Goal: Transaction & Acquisition: Obtain resource

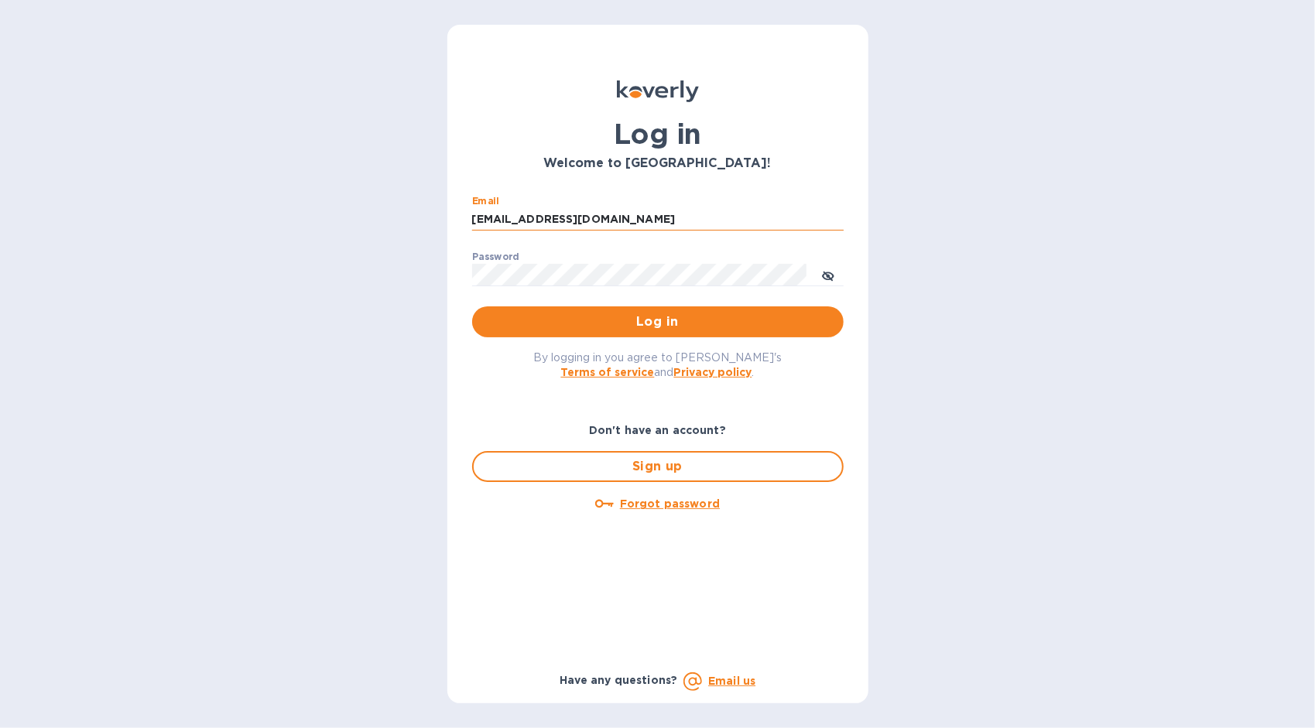
drag, startPoint x: 655, startPoint y: 211, endPoint x: 648, endPoint y: 217, distance: 8.8
click at [652, 213] on input "[EMAIL_ADDRESS][DOMAIN_NAME]" at bounding box center [658, 219] width 372 height 23
drag, startPoint x: 646, startPoint y: 217, endPoint x: 387, endPoint y: 212, distance: 259.4
click at [387, 212] on div "Log in Welcome to [GEOGRAPHIC_DATA]! Email [EMAIL_ADDRESS][DOMAIN_NAME] ​ Passw…" at bounding box center [657, 364] width 1315 height 728
click at [632, 224] on input "[EMAIL_ADDRESS][DOMAIN_NAME]" at bounding box center [658, 219] width 372 height 23
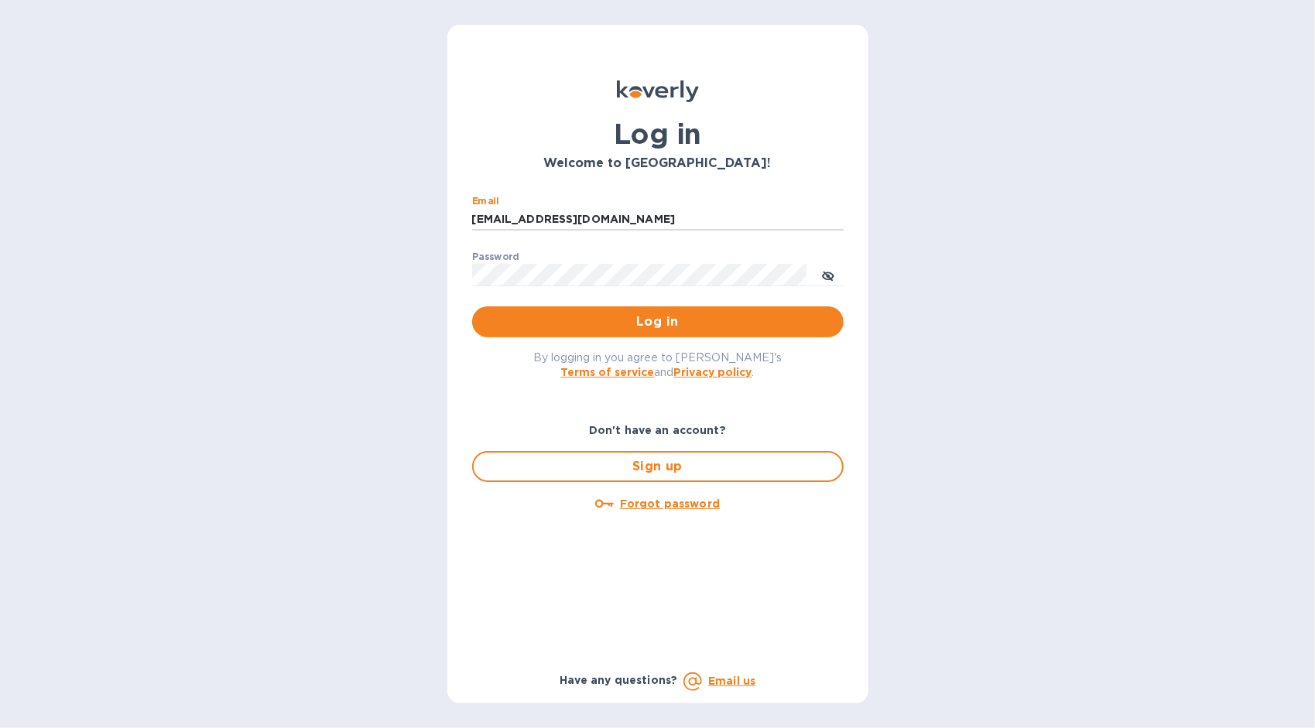
drag, startPoint x: 639, startPoint y: 219, endPoint x: 441, endPoint y: 221, distance: 197.4
click at [441, 221] on div "Log in Welcome to [GEOGRAPHIC_DATA]! Email [EMAIL_ADDRESS][DOMAIN_NAME] ​ Passw…" at bounding box center [657, 364] width 1315 height 728
type input "k"
type input "[EMAIL_ADDRESS][DOMAIN_NAME]"
click at [831, 273] on icon "toggle password visibility" at bounding box center [828, 276] width 12 height 12
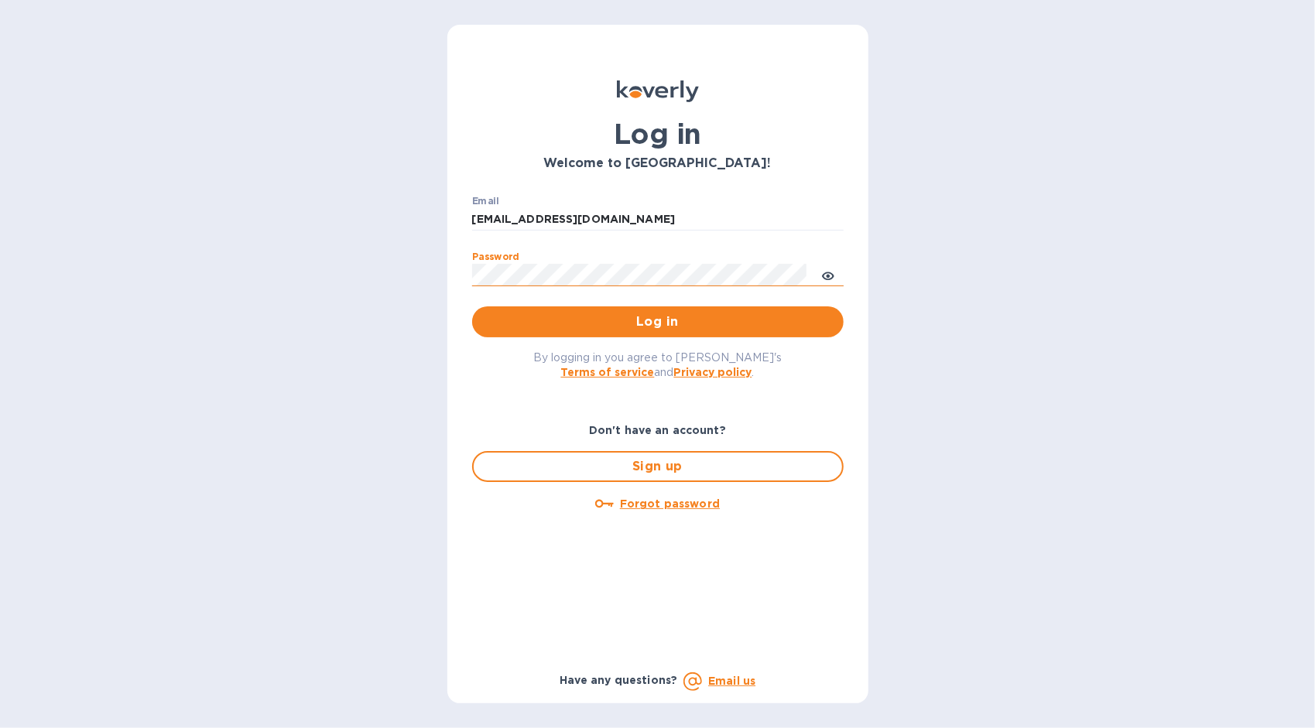
click at [414, 280] on div "Log in Welcome to [GEOGRAPHIC_DATA]! Email [EMAIL_ADDRESS][DOMAIN_NAME] ​ Passw…" at bounding box center [657, 364] width 1315 height 728
click at [917, 373] on div "Log in Welcome to [GEOGRAPHIC_DATA]! Email [EMAIL_ADDRESS][DOMAIN_NAME] ​ Passw…" at bounding box center [657, 364] width 1315 height 728
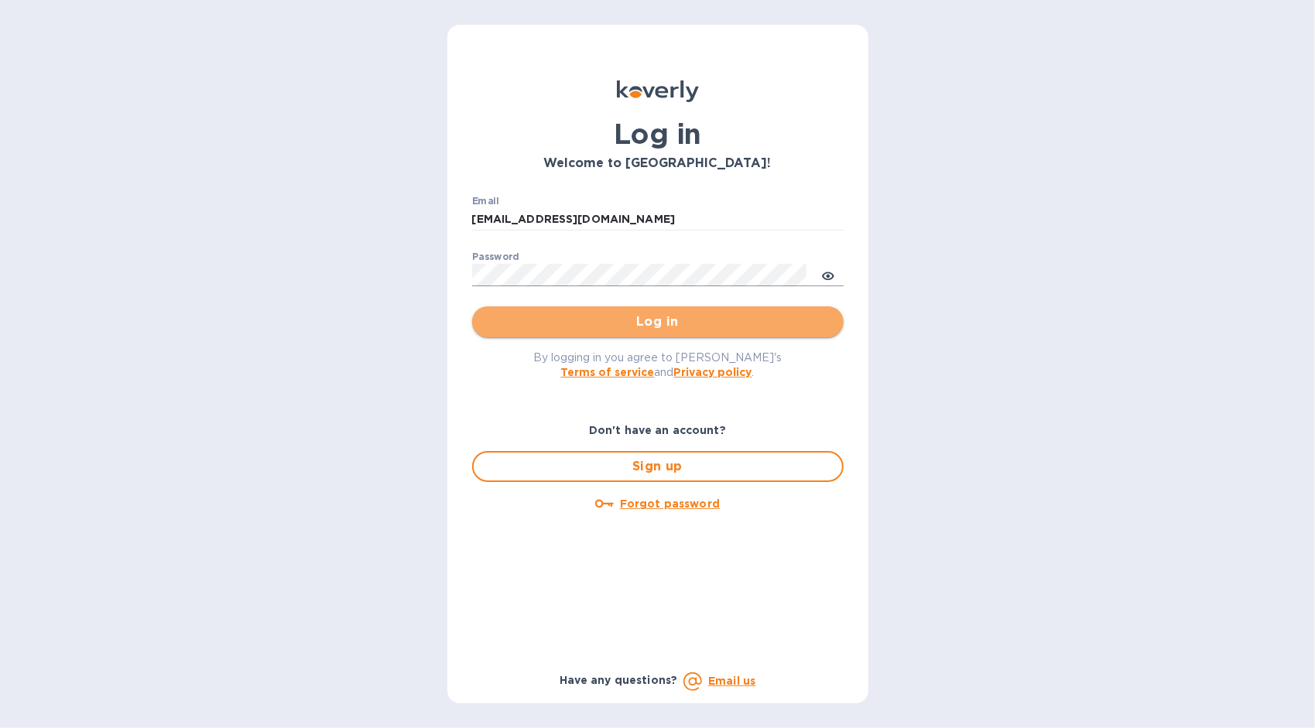
click at [679, 332] on button "Log in" at bounding box center [658, 322] width 372 height 31
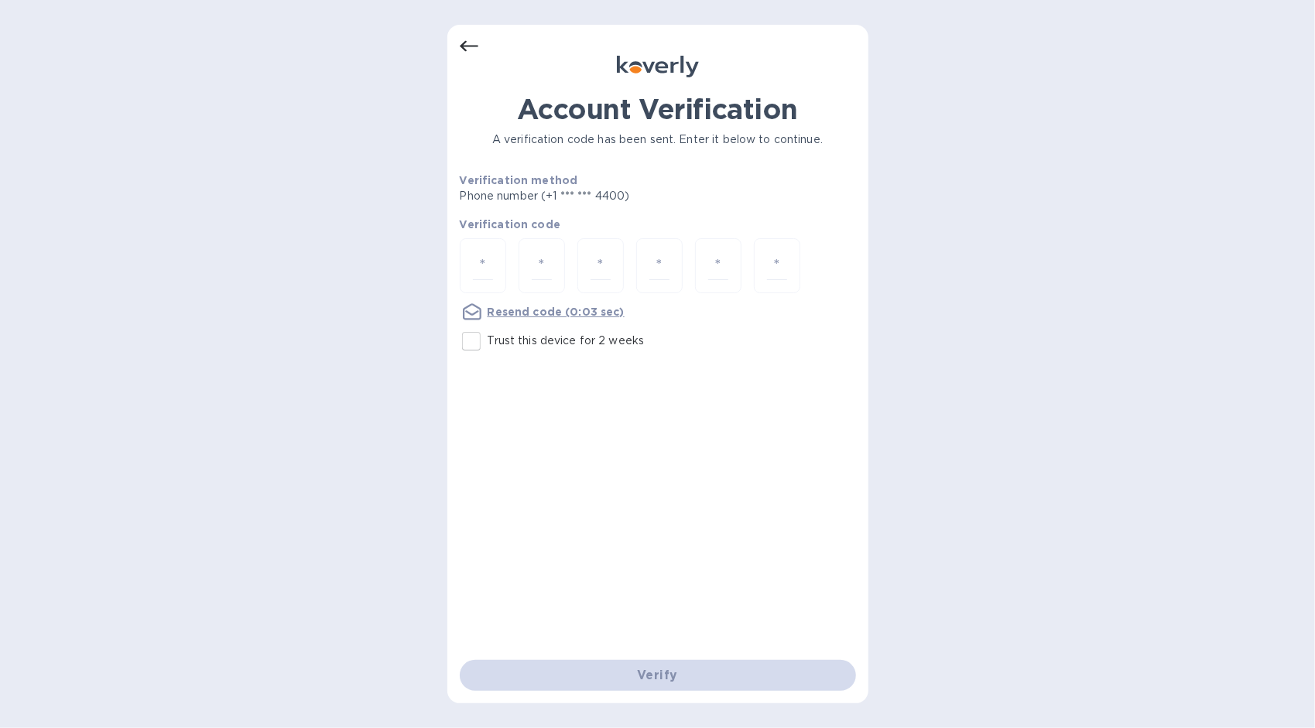
click at [471, 341] on input "Trust this device for 2 weeks" at bounding box center [471, 341] width 33 height 33
checkbox input "true"
click at [545, 306] on u "Resend code" at bounding box center [525, 312] width 75 height 12
click at [554, 300] on div "Resend code" at bounding box center [511, 311] width 115 height 31
click at [553, 307] on u "Resend code" at bounding box center [525, 312] width 75 height 12
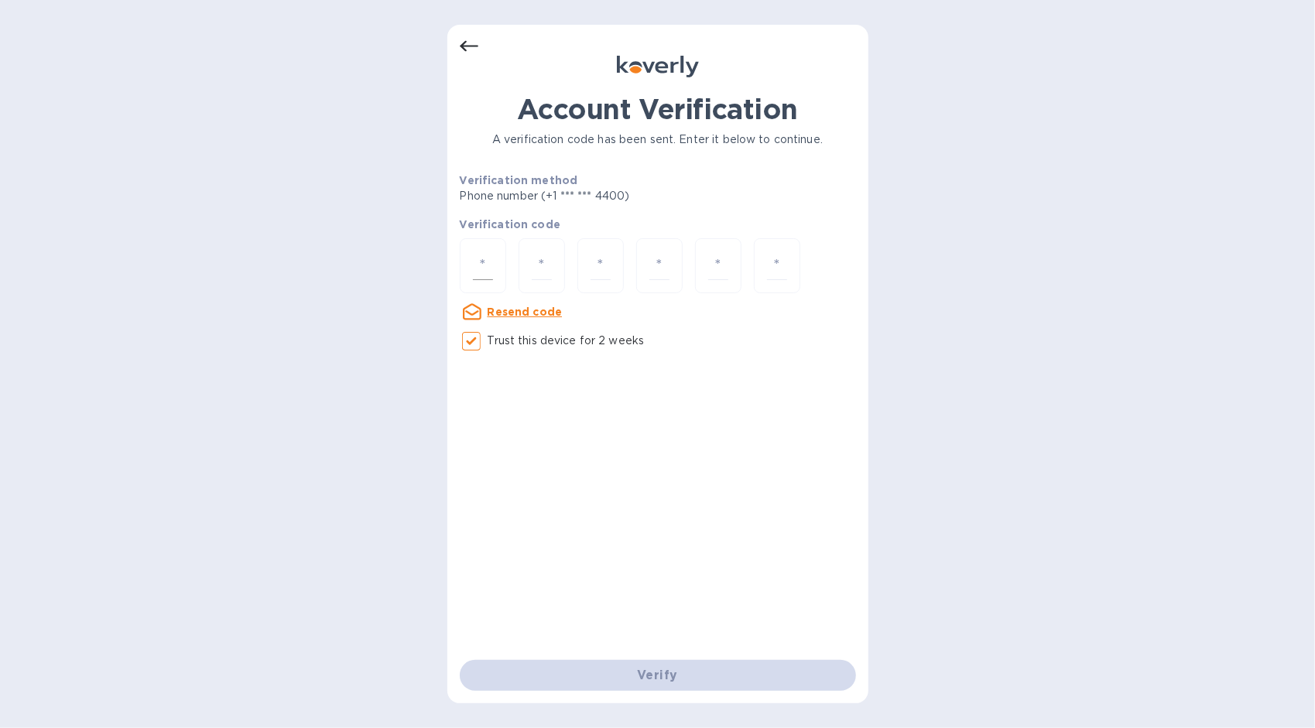
click at [483, 265] on input "number" at bounding box center [483, 266] width 20 height 29
click at [536, 313] on u "Resend code" at bounding box center [525, 312] width 75 height 12
click at [491, 272] on input "number" at bounding box center [483, 266] width 20 height 29
type input "2"
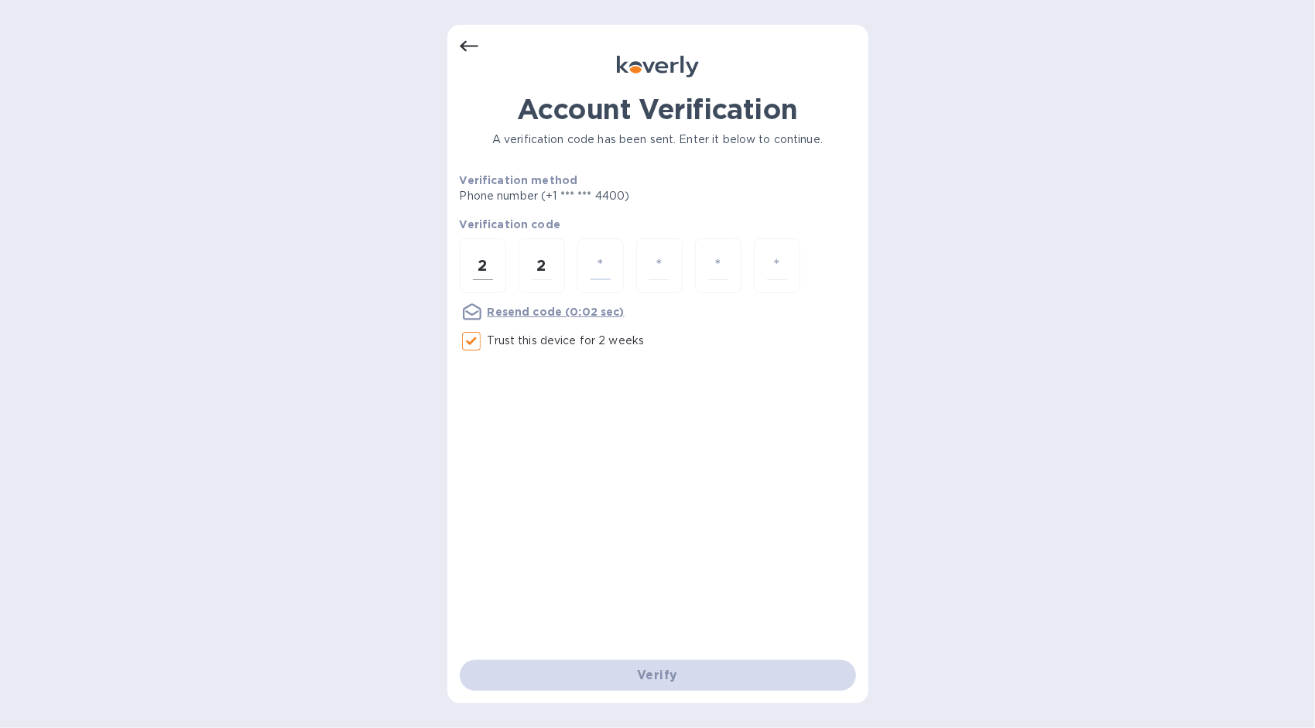
type input "8"
type input "9"
type input "1"
click at [519, 262] on div "2" at bounding box center [542, 265] width 46 height 55
click at [481, 272] on input "2" at bounding box center [483, 266] width 20 height 29
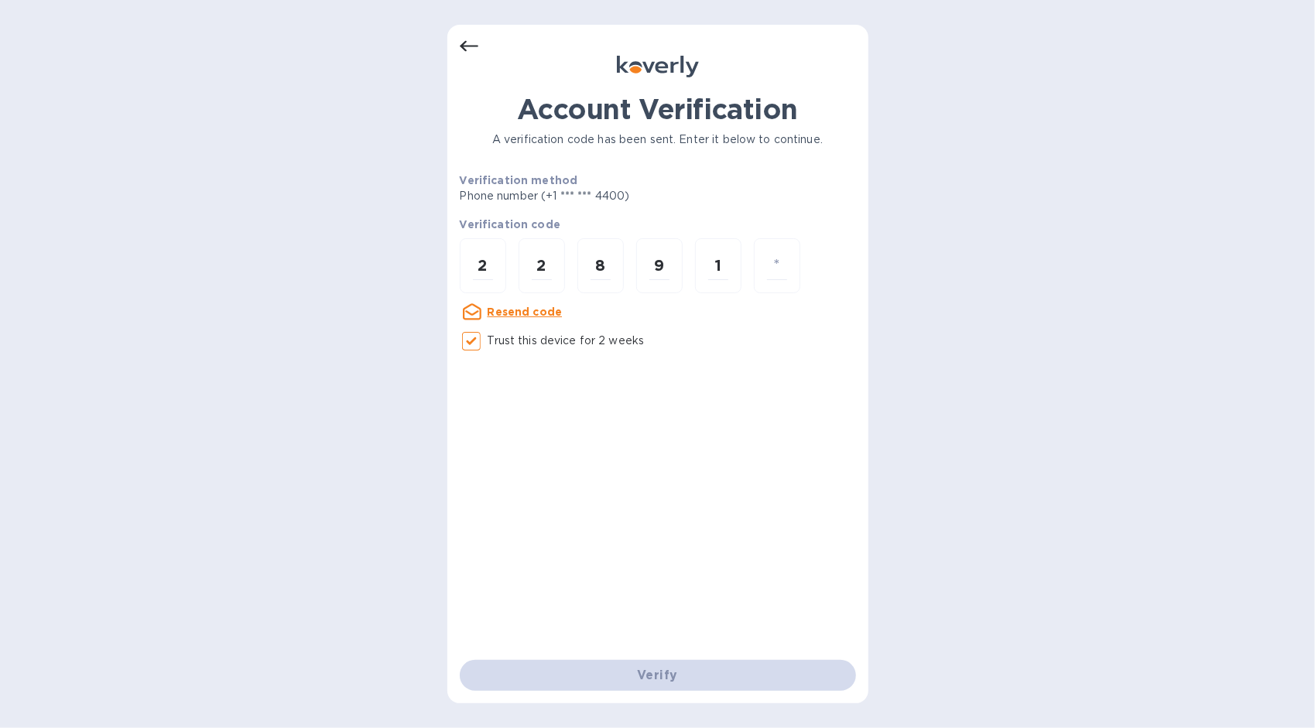
click at [519, 307] on u "Resend code" at bounding box center [525, 312] width 75 height 12
click at [494, 271] on div "2" at bounding box center [483, 265] width 46 height 55
drag, startPoint x: 493, startPoint y: 269, endPoint x: 460, endPoint y: 263, distance: 33.9
click at [460, 263] on div "2" at bounding box center [483, 265] width 46 height 55
click at [488, 263] on input "7" at bounding box center [483, 266] width 20 height 29
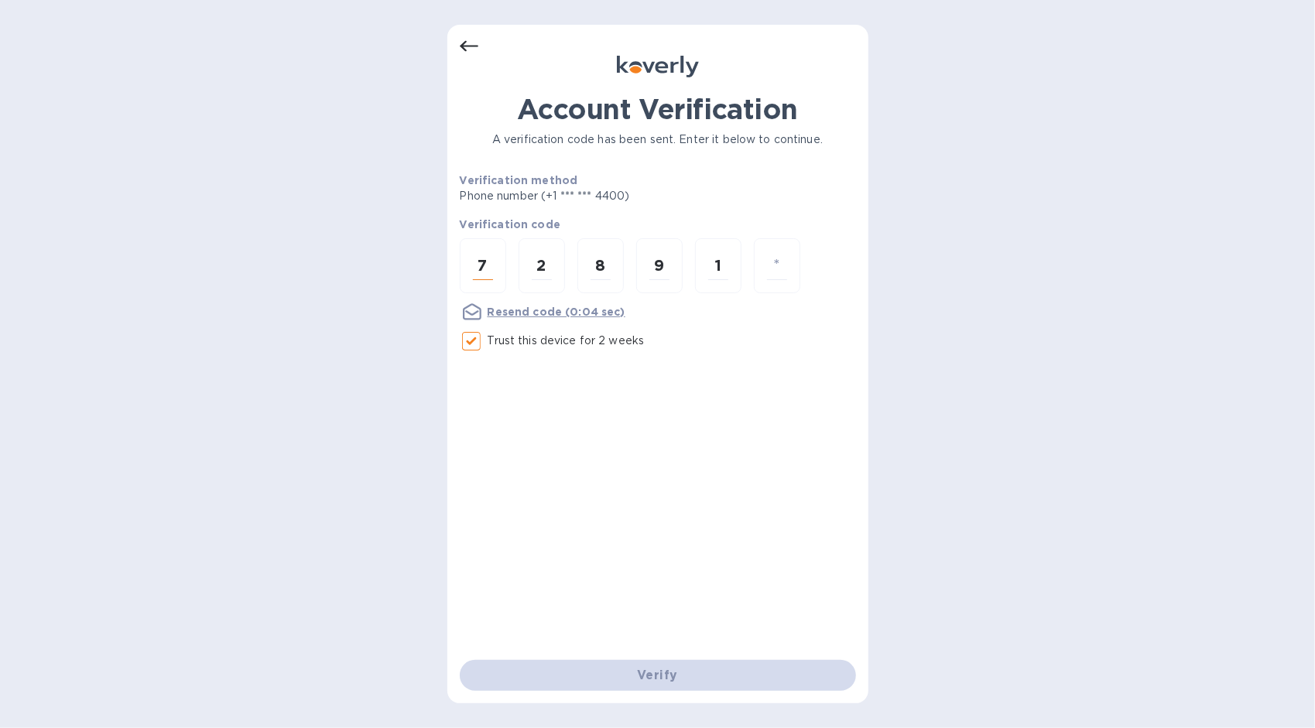
drag, startPoint x: 486, startPoint y: 266, endPoint x: 462, endPoint y: 269, distance: 24.1
click at [462, 269] on div "7" at bounding box center [483, 265] width 46 height 55
type input "2"
drag, startPoint x: 554, startPoint y: 264, endPoint x: 447, endPoint y: 266, distance: 106.9
click at [447, 266] on div "Account Verification A verification code has been sent. Enter it below to conti…" at bounding box center [657, 364] width 421 height 679
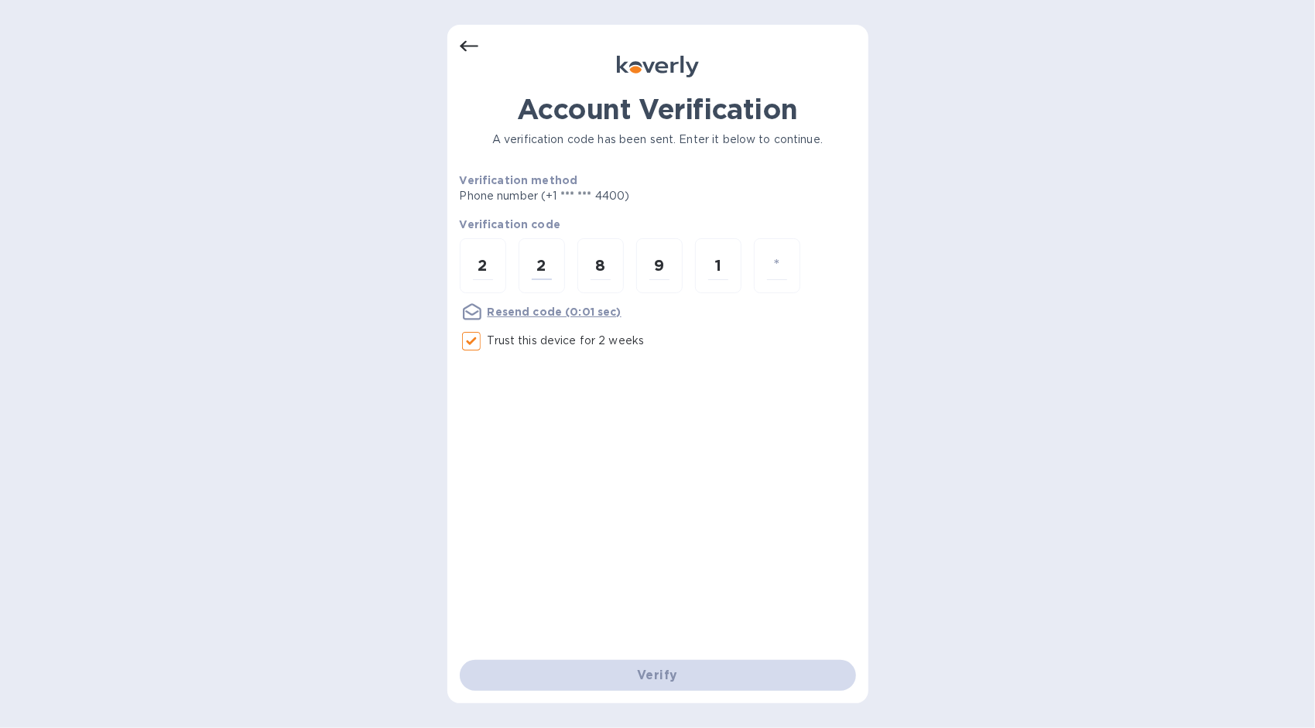
type input "7"
click at [490, 263] on input "number" at bounding box center [483, 266] width 20 height 29
type input "7"
type input "2"
type input "1"
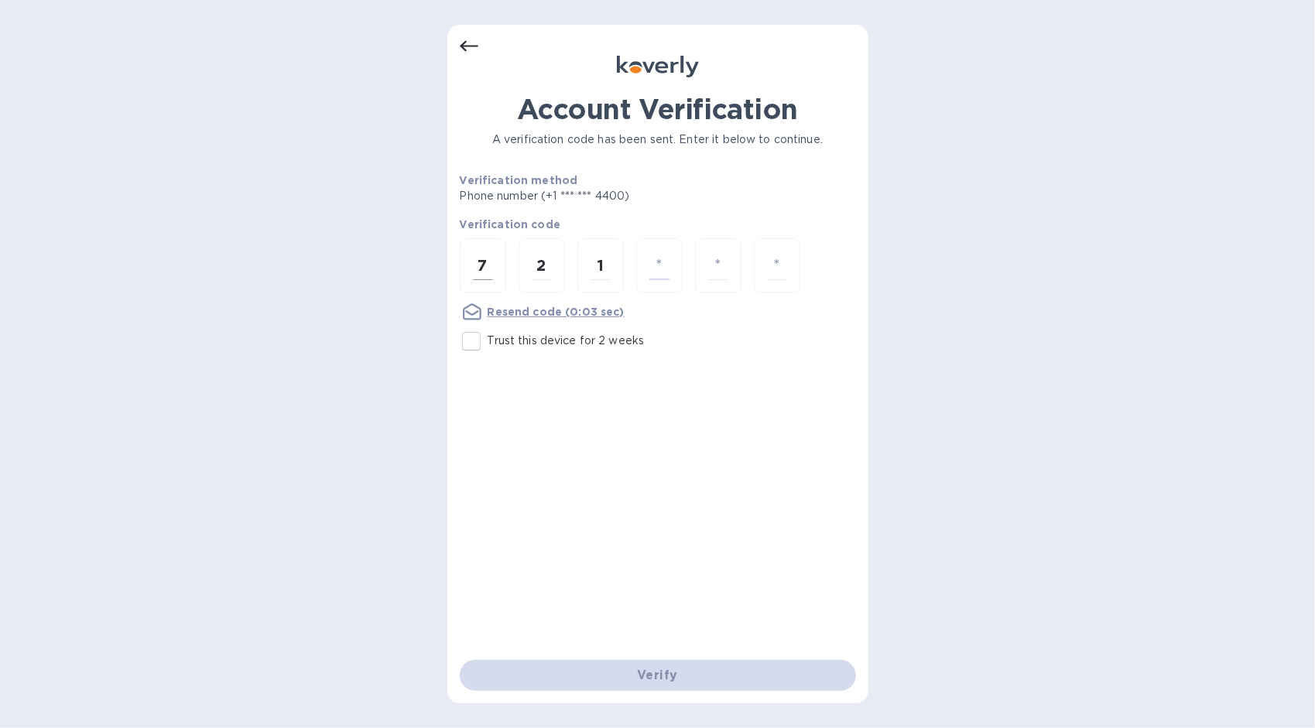
type input "1"
type input "3"
type input "0"
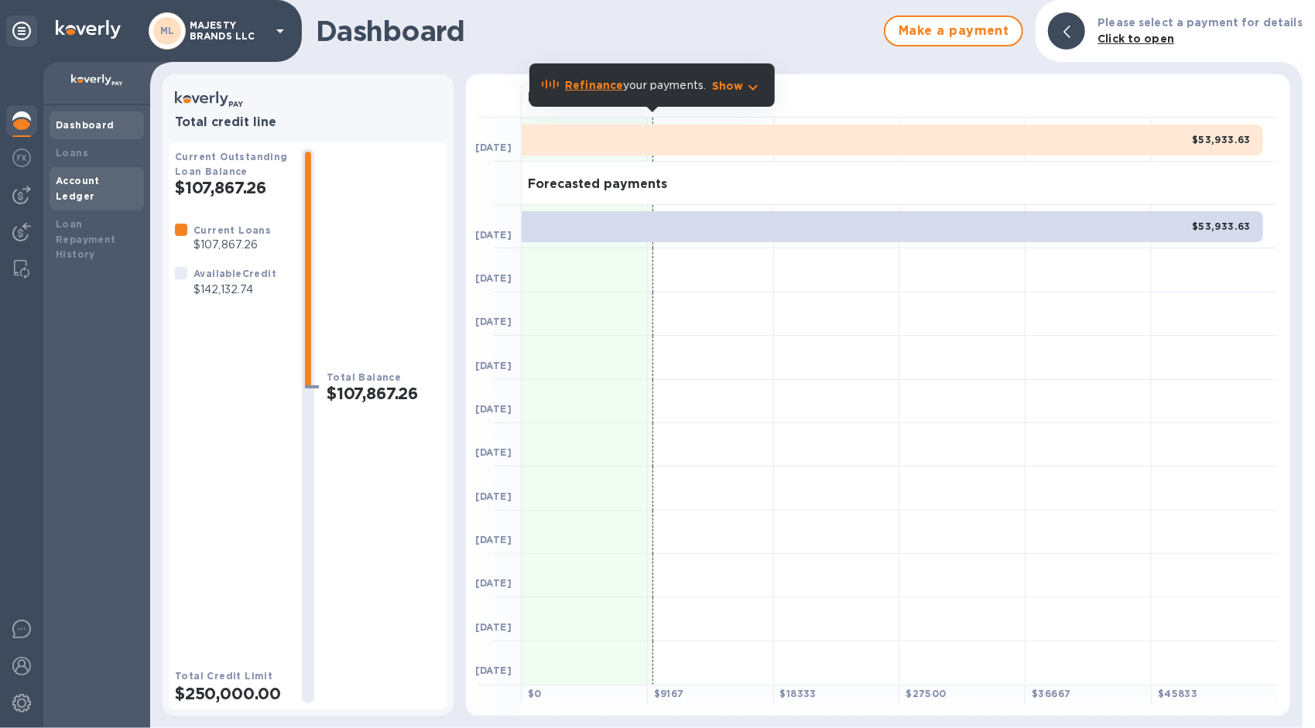
click at [89, 176] on b "Account Ledger" at bounding box center [78, 188] width 44 height 27
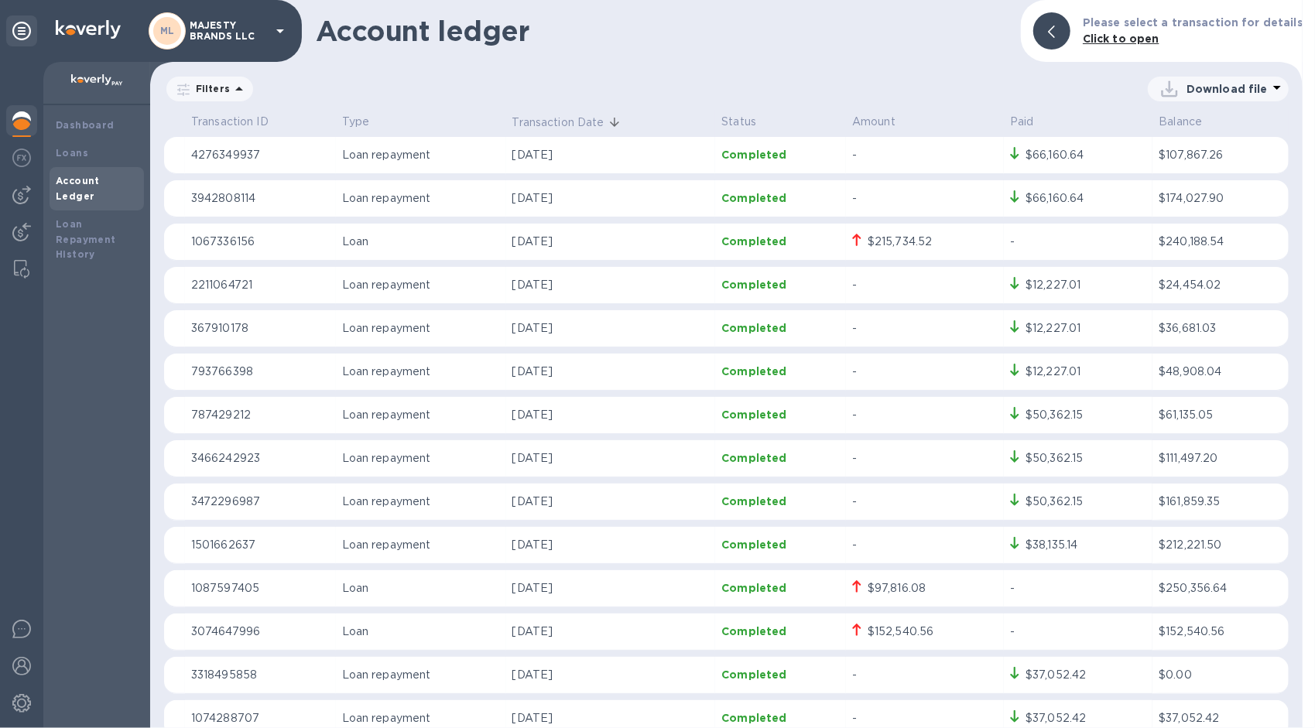
click at [1260, 90] on p "Download file" at bounding box center [1227, 88] width 81 height 15
click at [1192, 136] on li "XLSX file" at bounding box center [1219, 126] width 105 height 43
